Goal: Task Accomplishment & Management: Complete application form

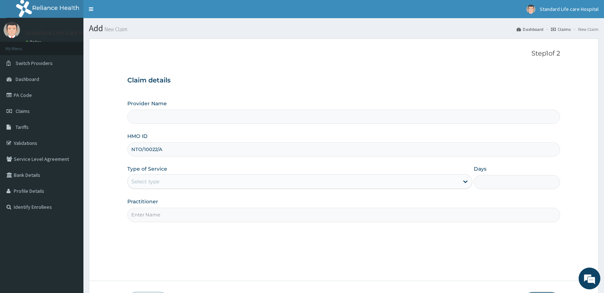
type input "NTO/10022/A"
click at [418, 185] on div "Select type" at bounding box center [293, 181] width 331 height 12
click at [238, 182] on div at bounding box center [293, 181] width 331 height 12
click at [238, 182] on div "Select type" at bounding box center [293, 181] width 331 height 12
click at [236, 188] on div "Select type" at bounding box center [299, 181] width 345 height 14
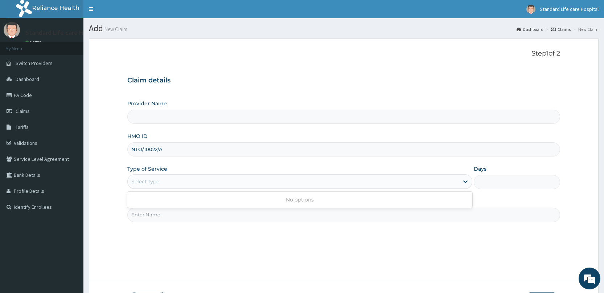
click at [236, 186] on div "Select type" at bounding box center [293, 181] width 331 height 12
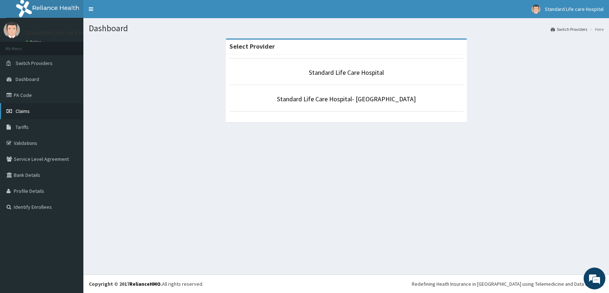
click at [34, 109] on link "Claims" at bounding box center [41, 111] width 83 height 16
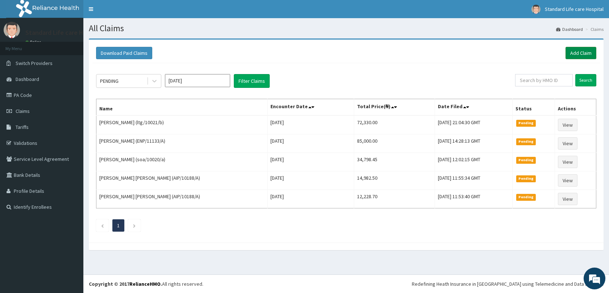
click at [575, 53] on link "Add Claim" at bounding box center [580, 53] width 31 height 12
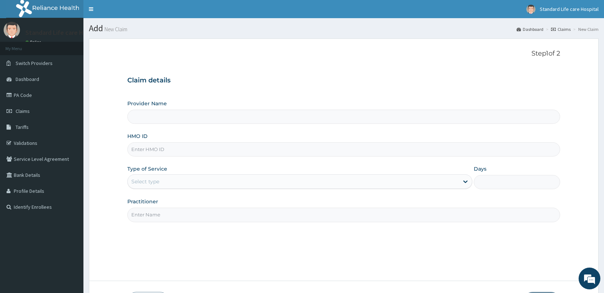
click at [219, 149] on input "HMO ID" at bounding box center [343, 149] width 432 height 14
type input "Standard Life Care Hospital"
type input "NTO/10022/A"
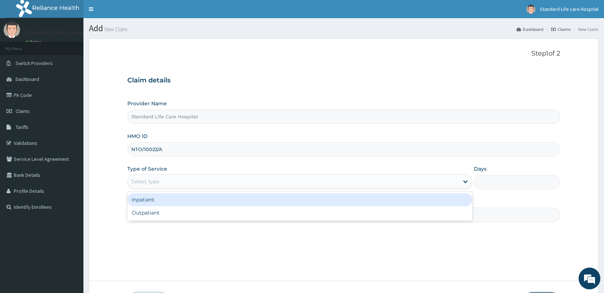
click at [170, 182] on div "Select type" at bounding box center [293, 181] width 331 height 12
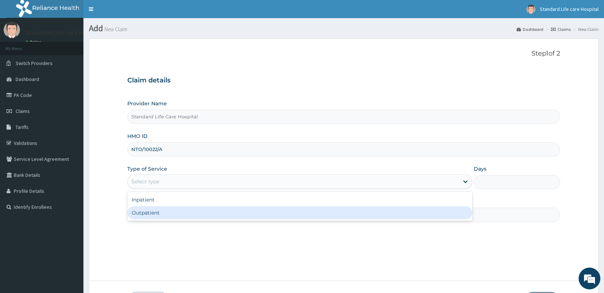
click at [147, 217] on div "Outpatient" at bounding box center [299, 212] width 345 height 13
type input "1"
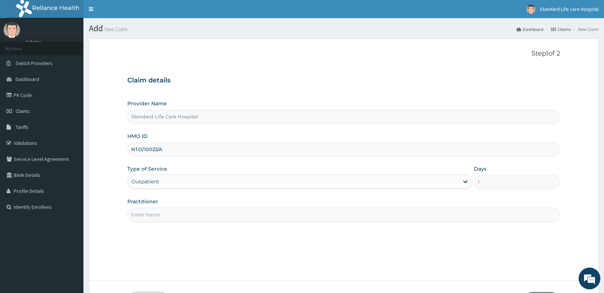
click at [147, 217] on input "Practitioner" at bounding box center [343, 214] width 432 height 14
type input "Dr Korede"
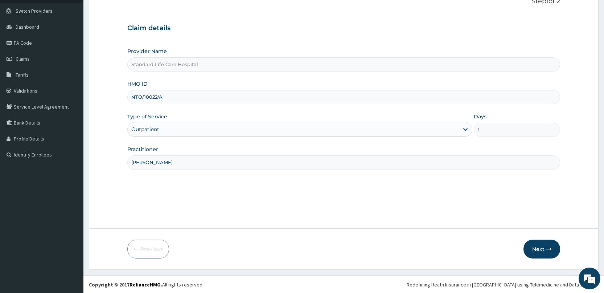
scroll to position [53, 0]
click at [547, 276] on div "R EL Toggle navigation Standard Life care Hospital Standard Life care Hospital …" at bounding box center [302, 119] width 604 height 345
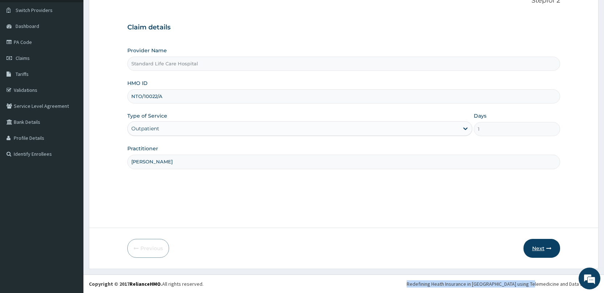
click at [543, 249] on button "Next" at bounding box center [541, 248] width 37 height 19
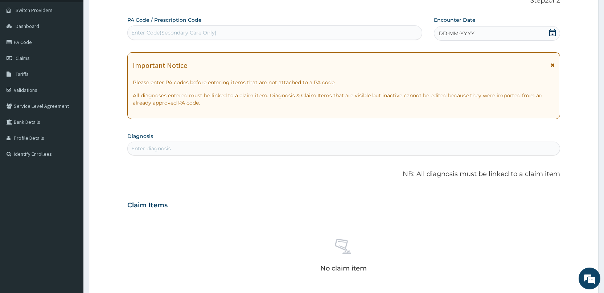
click at [549, 28] on div "DD-MM-YYYY" at bounding box center [497, 33] width 126 height 14
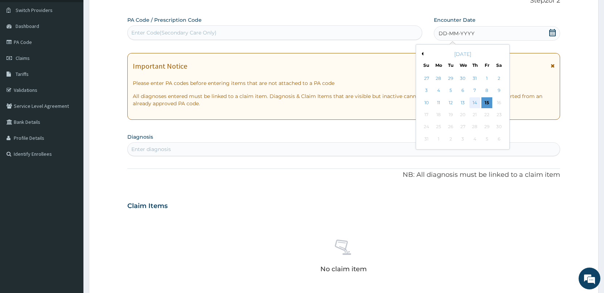
click at [477, 104] on div "14" at bounding box center [474, 102] width 11 height 11
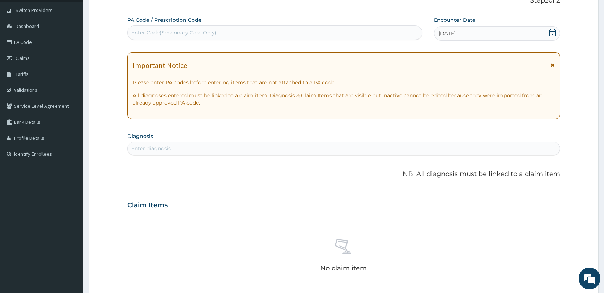
click at [277, 143] on div "Enter diagnosis" at bounding box center [344, 148] width 432 height 12
type input "N"
type input "MALARI"
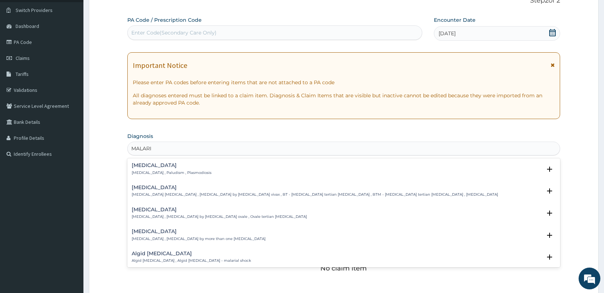
click at [202, 169] on div "Malaria Malaria , Paludism , Plasmodiosis" at bounding box center [344, 168] width 424 height 13
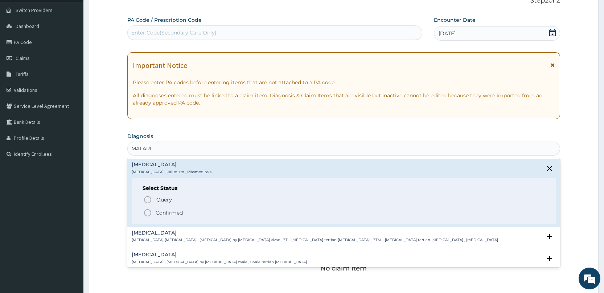
scroll to position [0, 0]
click at [156, 212] on p "Confirmed" at bounding box center [169, 213] width 27 height 7
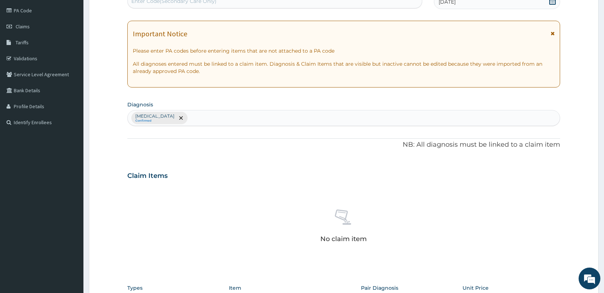
scroll to position [125, 0]
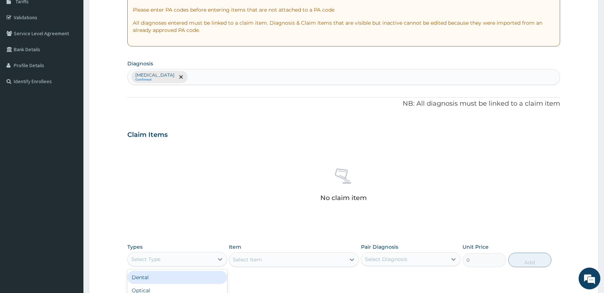
click at [169, 263] on div "Select Type" at bounding box center [171, 259] width 86 height 12
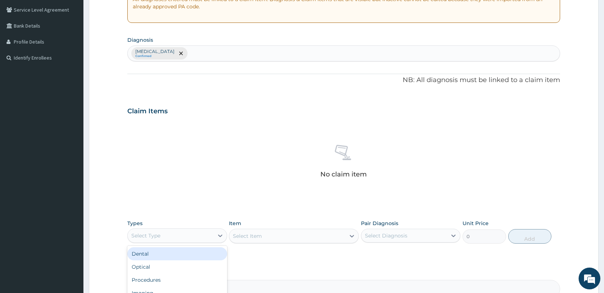
scroll to position [162, 0]
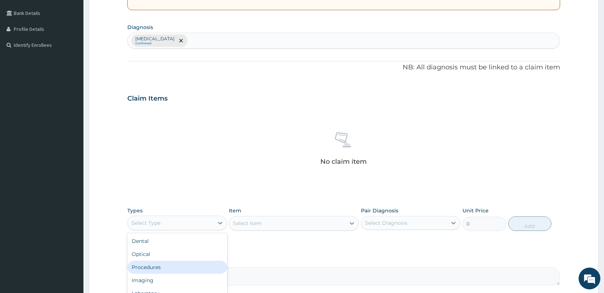
click at [169, 263] on div "Procedures" at bounding box center [176, 266] width 99 height 13
click at [277, 220] on div "Select Item" at bounding box center [287, 223] width 116 height 12
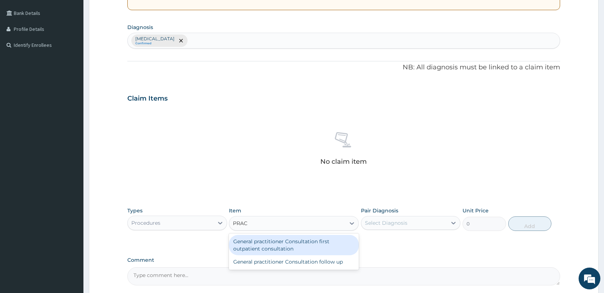
type input "PRACT"
click at [273, 245] on div "General practitioner Consultation first outpatient consultation" at bounding box center [294, 245] width 130 height 20
type input "3000"
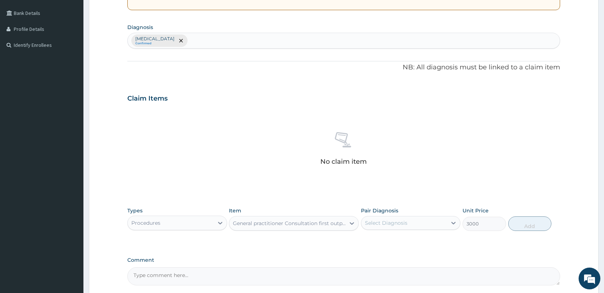
click at [416, 217] on div "Select Diagnosis" at bounding box center [404, 223] width 86 height 12
click at [413, 244] on div "Malaria" at bounding box center [410, 241] width 99 height 15
checkbox input "true"
click at [521, 222] on button "Add" at bounding box center [529, 223] width 43 height 14
type input "0"
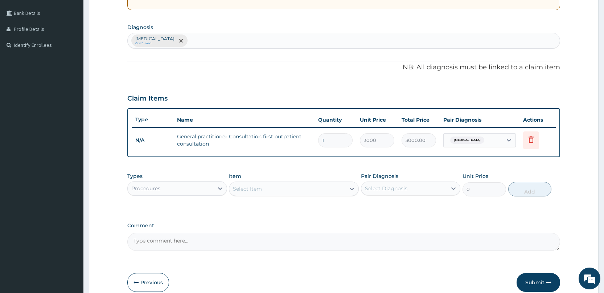
click at [309, 188] on div "Select Item" at bounding box center [287, 189] width 116 height 12
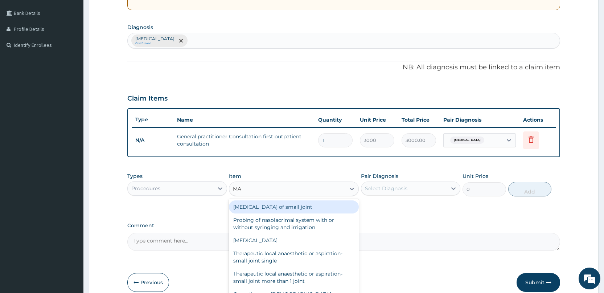
type input "M"
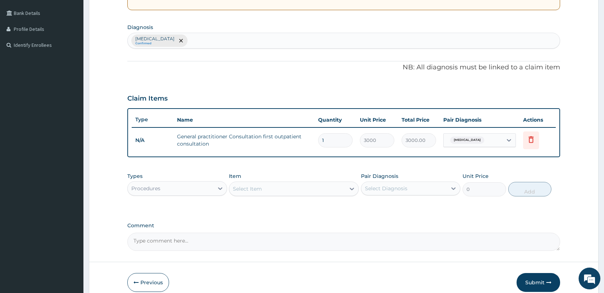
click at [187, 191] on div "Procedures" at bounding box center [171, 188] width 86 height 12
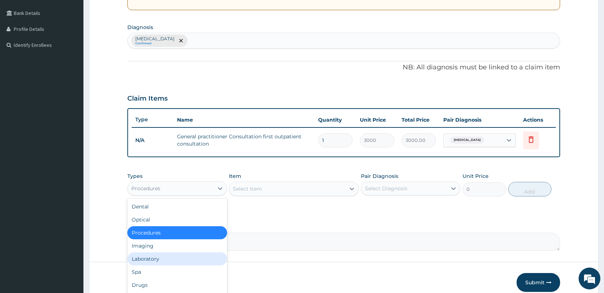
click at [152, 257] on div "Laboratory" at bounding box center [176, 258] width 99 height 13
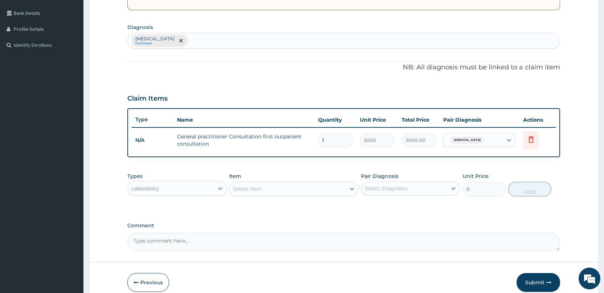
click at [290, 191] on div "Select Item" at bounding box center [287, 189] width 116 height 12
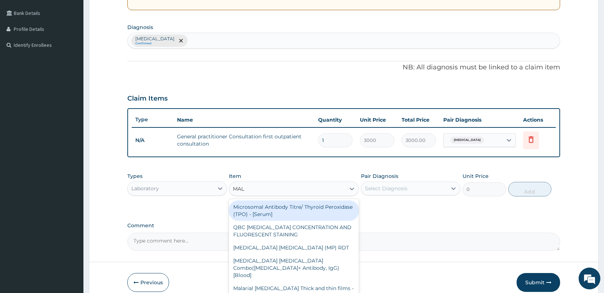
type input "MALA"
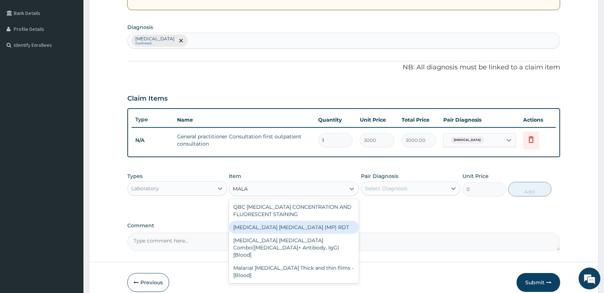
click at [279, 228] on div "MALARIA PARASITE (MP) RDT" at bounding box center [294, 226] width 130 height 13
type input "1500"
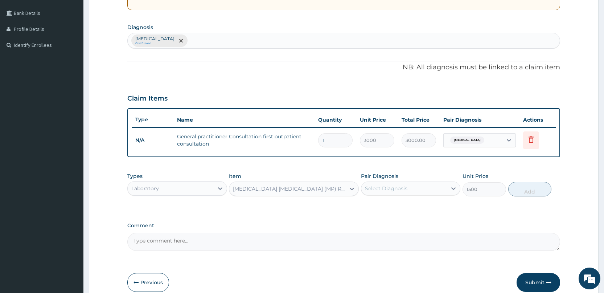
click at [385, 181] on div "Pair Diagnosis Select Diagnosis" at bounding box center [410, 184] width 99 height 24
click at [385, 186] on div "Select Diagnosis" at bounding box center [386, 187] width 42 height 7
click at [385, 207] on label "Malaria" at bounding box center [395, 205] width 45 height 7
checkbox input "true"
click at [543, 191] on button "Add" at bounding box center [529, 189] width 43 height 14
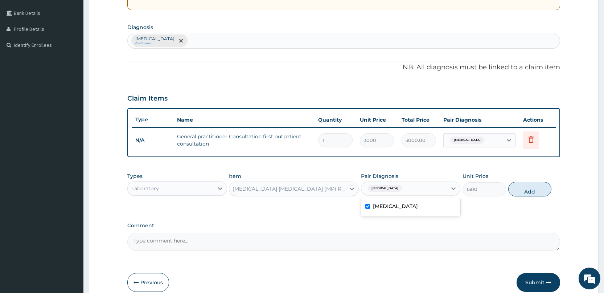
type input "0"
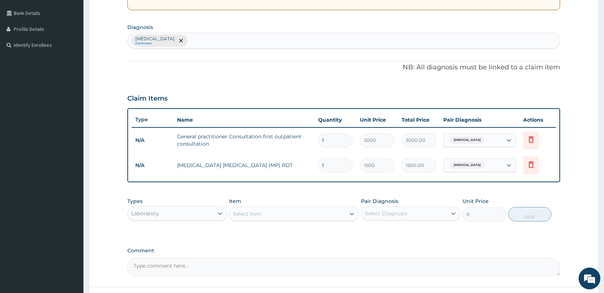
click at [245, 215] on div "Select Item" at bounding box center [247, 213] width 29 height 7
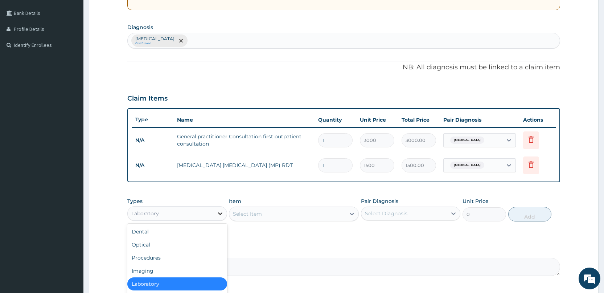
click at [218, 215] on icon at bounding box center [219, 213] width 7 height 7
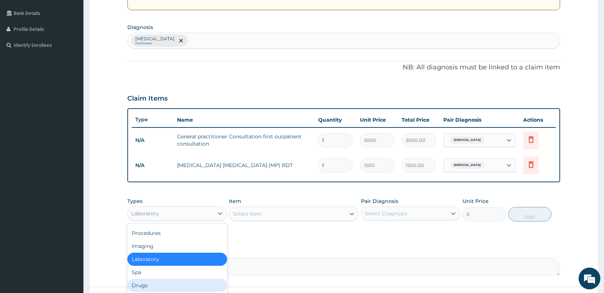
click at [164, 285] on div "Drugs" at bounding box center [176, 284] width 99 height 13
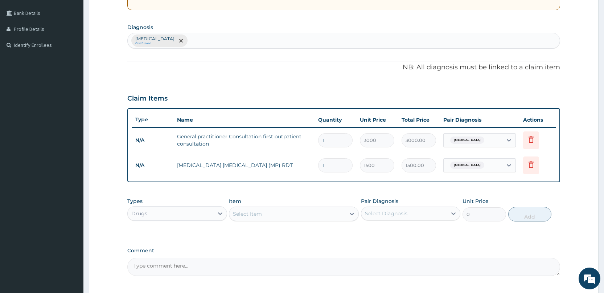
click at [282, 214] on div "Select Item" at bounding box center [287, 214] width 116 height 12
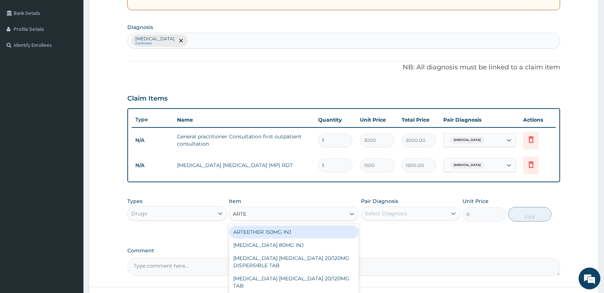
type input "ARTEM"
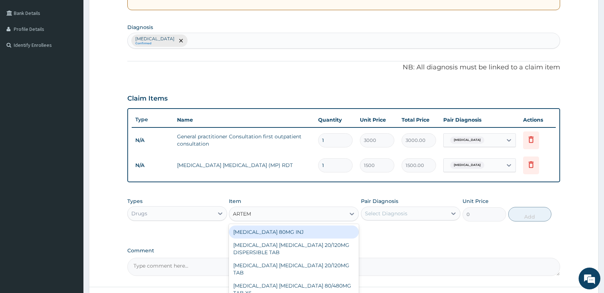
click at [273, 235] on div "ARTEMETHER 80MG INJ" at bounding box center [294, 231] width 130 height 13
type input "1400"
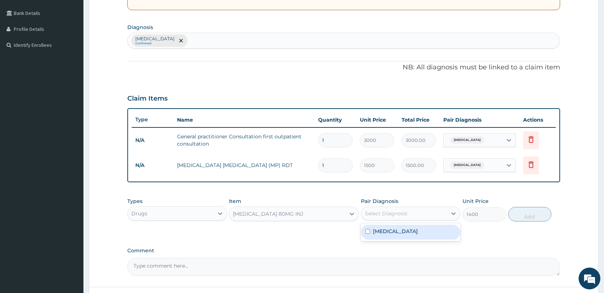
click at [406, 216] on div "Select Diagnosis" at bounding box center [386, 213] width 42 height 7
click at [405, 228] on div "Malaria" at bounding box center [410, 231] width 99 height 15
checkbox input "true"
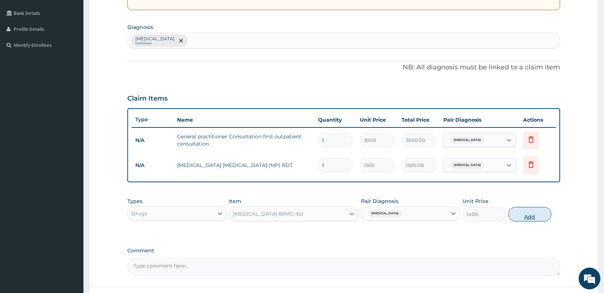
click at [527, 211] on button "Add" at bounding box center [529, 214] width 43 height 14
type input "0"
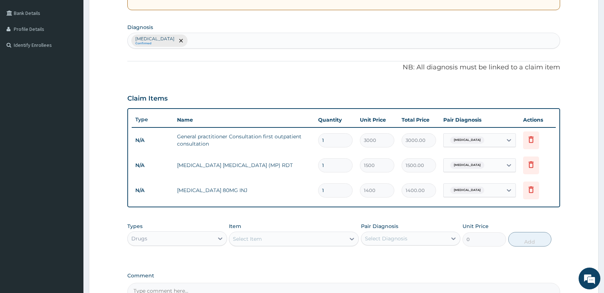
type input "0.00"
type input "6"
type input "8400.00"
type input "6"
click at [310, 239] on div "Select Item" at bounding box center [287, 239] width 116 height 12
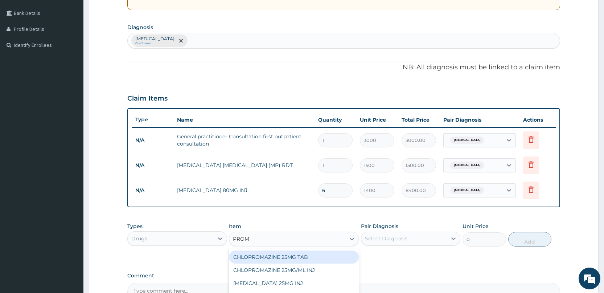
type input "PROME"
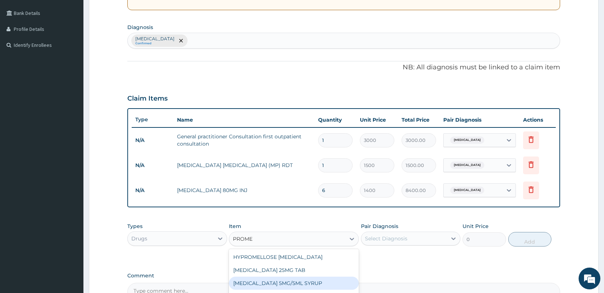
drag, startPoint x: 290, startPoint y: 285, endPoint x: 370, endPoint y: 277, distance: 79.7
click at [370, 277] on div "PA Code / Prescription Code Enter Code(Secondary Care Only) Encounter Date 14-0…" at bounding box center [343, 104] width 432 height 393
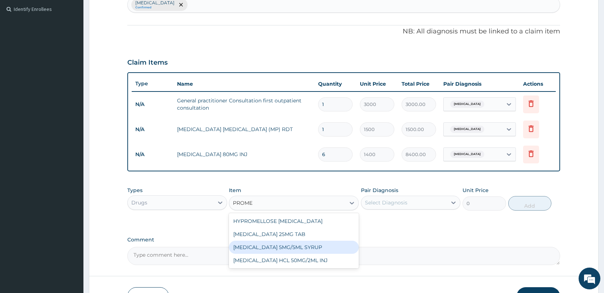
scroll to position [198, 0]
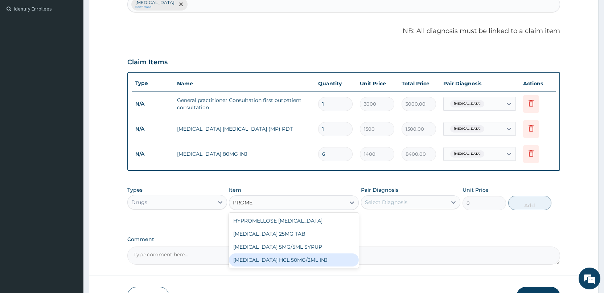
click at [319, 257] on div "PROMETHAZINE HCL 50MG/2ML INJ" at bounding box center [294, 259] width 130 height 13
type input "700"
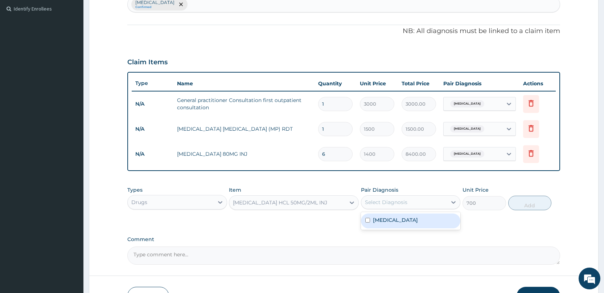
click at [423, 205] on div "Select Diagnosis" at bounding box center [404, 202] width 86 height 12
drag, startPoint x: 398, startPoint y: 222, endPoint x: 459, endPoint y: 211, distance: 62.3
click at [401, 222] on div "Malaria" at bounding box center [410, 220] width 99 height 15
checkbox input "true"
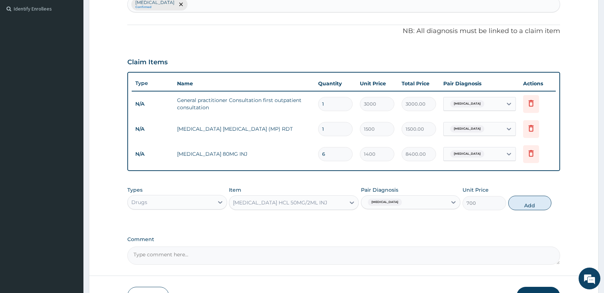
drag, startPoint x: 516, startPoint y: 202, endPoint x: 420, endPoint y: 211, distance: 96.5
click at [515, 202] on button "Add" at bounding box center [529, 202] width 43 height 14
type input "0"
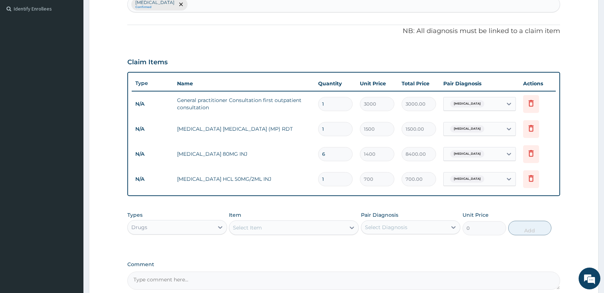
type input "0.00"
type input "3"
type input "2100.00"
type input "3"
click at [317, 233] on div "Select Item" at bounding box center [294, 227] width 130 height 14
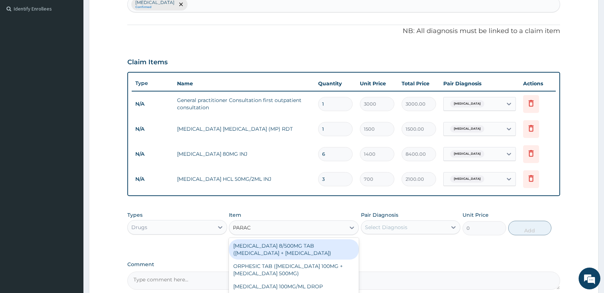
type input "PARACE"
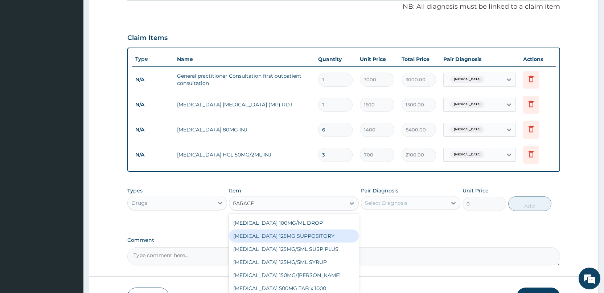
scroll to position [271, 0]
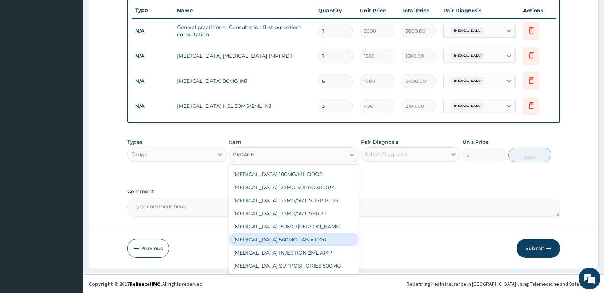
click at [307, 235] on div "PARACETAMOL 500MG TAB x 1000" at bounding box center [294, 239] width 130 height 13
type input "11.025"
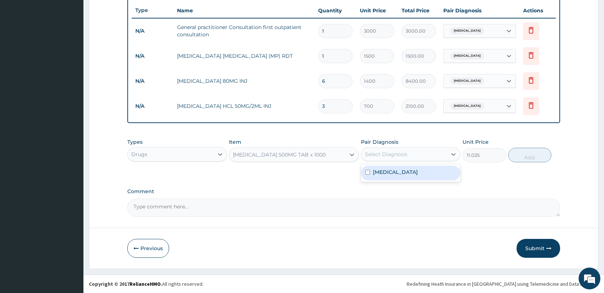
click at [370, 155] on div "Select Diagnosis" at bounding box center [386, 153] width 42 height 7
click at [377, 171] on label "Malaria" at bounding box center [395, 171] width 45 height 7
checkbox input "true"
click at [532, 149] on button "Add" at bounding box center [529, 155] width 43 height 14
type input "0"
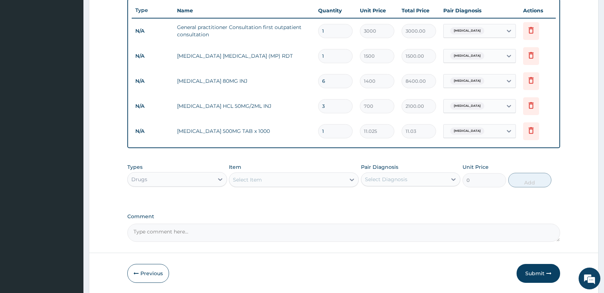
type input "18"
type input "198.45"
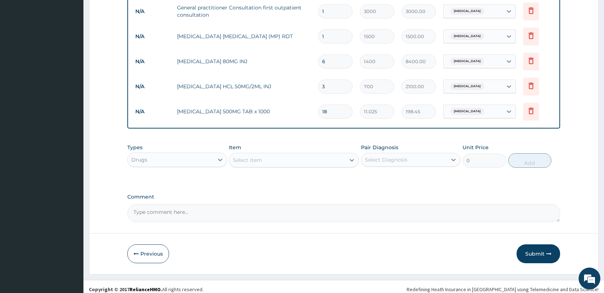
scroll to position [296, 0]
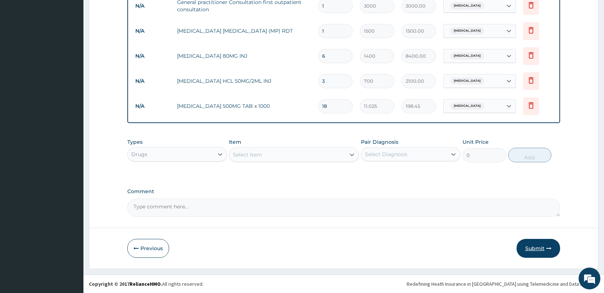
type input "18"
click at [526, 244] on button "Submit" at bounding box center [537, 248] width 43 height 19
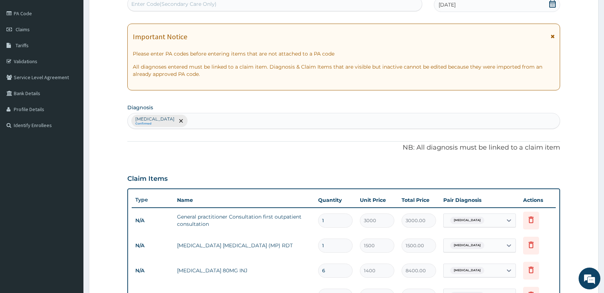
scroll to position [0, 0]
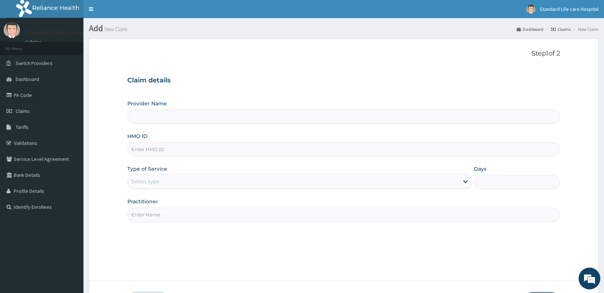
type input "Standard Life Care Hospital"
